Goal: Information Seeking & Learning: Learn about a topic

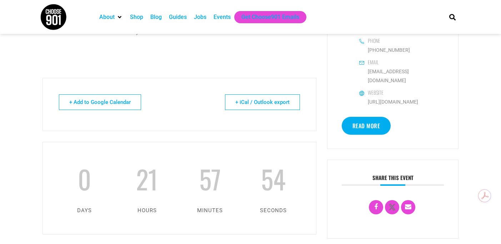
scroll to position [249, 0]
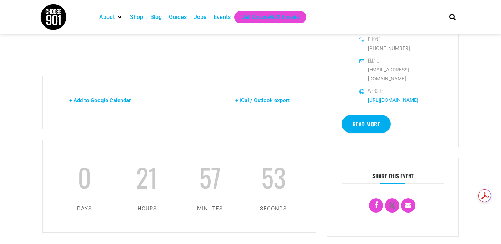
click at [400, 97] on link "https://www.agricenter.org/" at bounding box center [392, 100] width 50 height 6
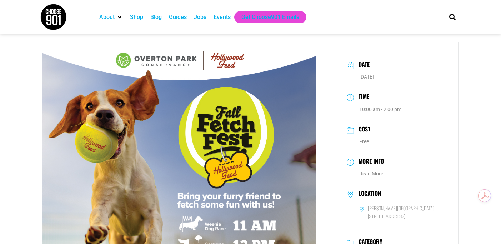
scroll to position [2, 0]
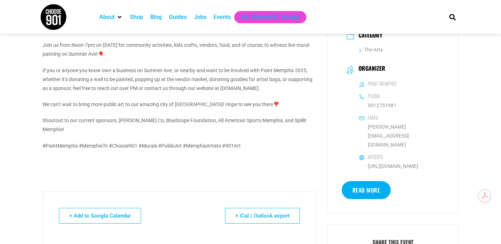
scroll to position [172, 0]
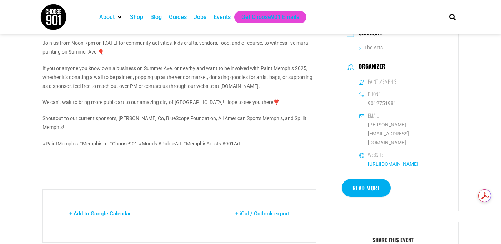
click at [418, 161] on link "http://www.paintmemphis.org" at bounding box center [392, 164] width 50 height 6
